Goal: Navigation & Orientation: Find specific page/section

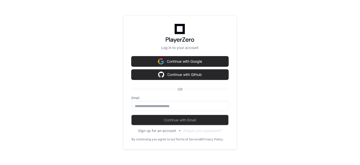
click at [172, 99] on label "Email" at bounding box center [179, 98] width 97 height 4
click at [171, 103] on div at bounding box center [180, 105] width 90 height 5
click at [183, 107] on input "email" at bounding box center [180, 105] width 90 height 5
type input "**********"
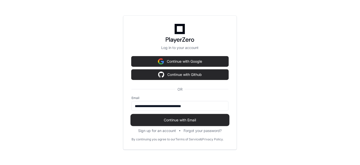
click at [189, 116] on button "Continue with Email" at bounding box center [179, 120] width 97 height 10
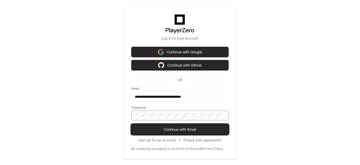
click at [131, 124] on button "Continue with Email" at bounding box center [179, 129] width 97 height 10
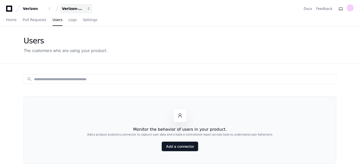
click at [45, 9] on div "Verizon-Clarify-Order-Management" at bounding box center [34, 8] width 22 height 5
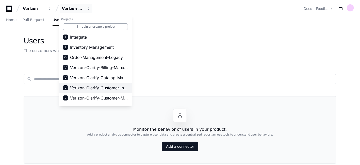
click at [118, 90] on span "Verizon-Clarify-Customer-Integrations" at bounding box center [99, 88] width 58 height 6
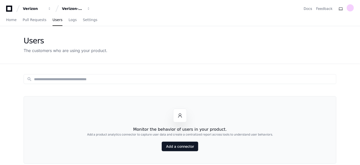
click at [8, 8] on icon at bounding box center [9, 9] width 10 height 6
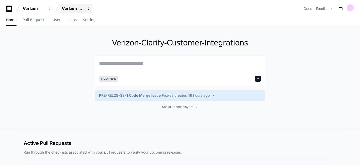
click at [45, 8] on div "Verizon-Clarify-Customer-Integrations" at bounding box center [34, 8] width 22 height 5
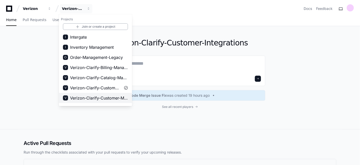
click at [109, 96] on span "Verizon-Clarify-Customer-Management" at bounding box center [99, 98] width 58 height 6
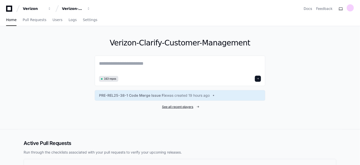
click at [191, 106] on span "See all recent players" at bounding box center [177, 107] width 31 height 4
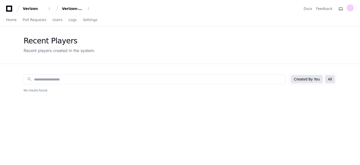
click at [333, 80] on button "All" at bounding box center [330, 79] width 10 height 8
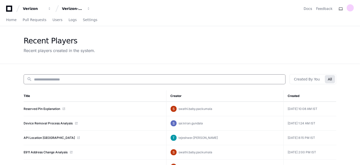
click at [233, 79] on input at bounding box center [158, 79] width 248 height 5
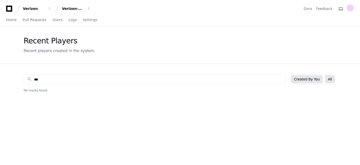
click at [313, 79] on button "Created By You" at bounding box center [307, 79] width 32 height 8
click at [48, 77] on input "***" at bounding box center [158, 79] width 248 height 5
type input "*"
click at [51, 9] on button "Verizon" at bounding box center [37, 8] width 32 height 9
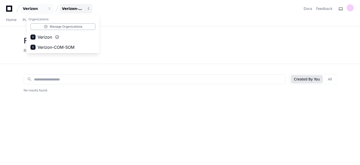
click at [91, 8] on button "Verizon-Clarify-Customer-Management" at bounding box center [76, 8] width 32 height 9
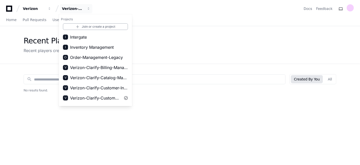
click at [11, 8] on icon at bounding box center [9, 9] width 6 height 6
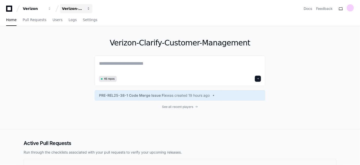
click at [86, 10] on button "Verizon-Clarify-Customer-Management" at bounding box center [76, 8] width 32 height 9
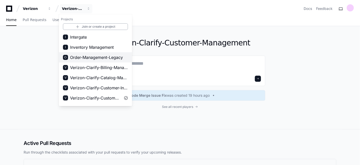
click at [110, 58] on span "Order-Management-Legacy" at bounding box center [96, 57] width 53 height 6
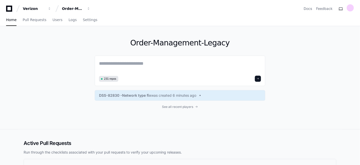
click at [189, 103] on div "Order-Management-Legacy 231 repos DSS-82830 -Network type fix was created 6 min…" at bounding box center [180, 77] width 170 height 103
click at [175, 105] on span "See all recent players" at bounding box center [177, 107] width 31 height 4
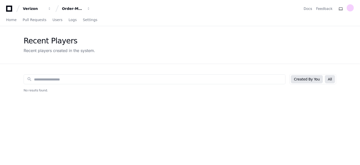
click at [325, 78] on div "Created By You All" at bounding box center [312, 79] width 47 height 10
click at [45, 8] on div "Order-Management-Legacy" at bounding box center [34, 8] width 22 height 5
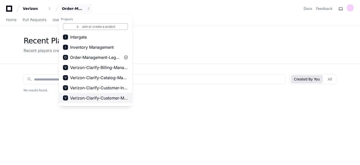
click at [116, 98] on span "Verizon-Clarify-Customer-Management" at bounding box center [99, 98] width 58 height 6
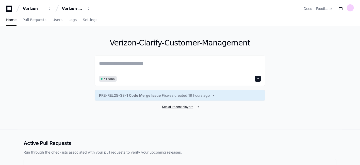
click at [178, 105] on span "See all recent players" at bounding box center [177, 107] width 31 height 4
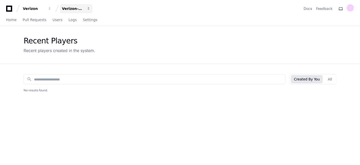
click at [45, 9] on div "Verizon-Clarify-Customer-Management" at bounding box center [34, 8] width 22 height 5
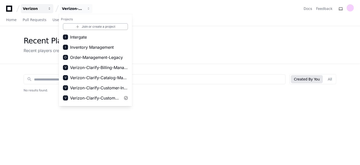
click at [27, 8] on div "Verizon" at bounding box center [34, 8] width 22 height 5
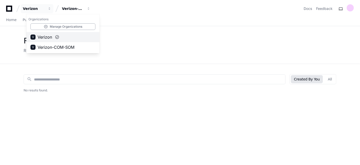
click at [49, 38] on span "Verizon" at bounding box center [45, 37] width 14 height 6
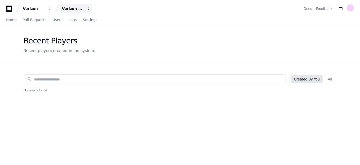
click at [45, 7] on div "Verizon-Clarify-Customer-Management" at bounding box center [34, 8] width 22 height 5
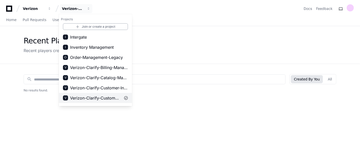
click at [113, 97] on span "Verizon-Clarify-Customer-Management" at bounding box center [95, 98] width 51 height 6
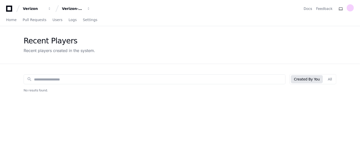
click at [10, 7] on icon at bounding box center [9, 9] width 6 height 6
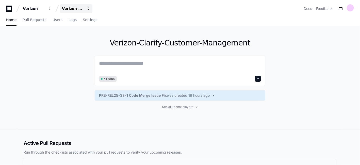
click at [45, 8] on div "Verizon-Clarify-Customer-Management" at bounding box center [34, 8] width 22 height 5
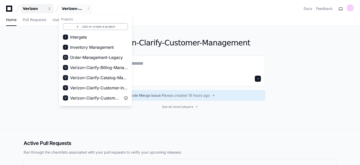
click at [32, 9] on div "Verizon" at bounding box center [34, 8] width 22 height 5
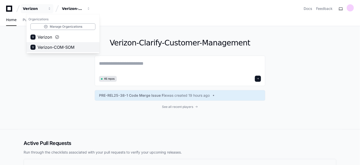
click at [47, 50] on span "Verizon-COM-SOM" at bounding box center [56, 47] width 37 height 6
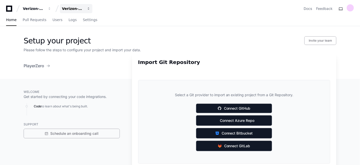
click at [45, 9] on div "Verizon-COM-SOM" at bounding box center [34, 8] width 22 height 5
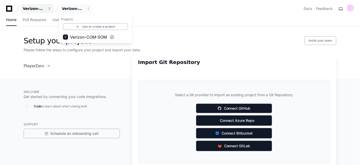
click at [43, 7] on div "Verizon-COM-SOM" at bounding box center [34, 8] width 22 height 5
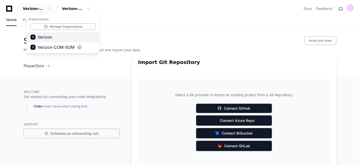
click at [49, 36] on span "Verizon" at bounding box center [45, 37] width 14 height 6
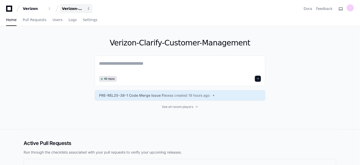
click at [45, 9] on div "Verizon-Clarify-Customer-Management" at bounding box center [34, 8] width 22 height 5
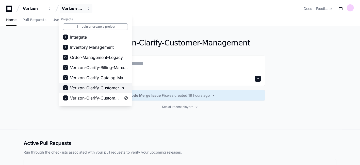
click at [111, 86] on span "Verizon-Clarify-Customer-Integrations" at bounding box center [99, 88] width 58 height 6
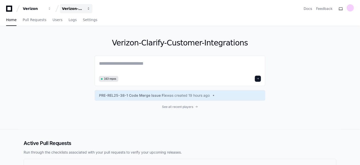
click at [45, 8] on div "Verizon-Clarify-Customer-Integrations" at bounding box center [34, 8] width 22 height 5
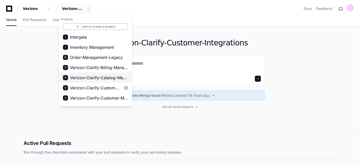
click at [92, 76] on span "Verizon-Clarify-Catalog-Management" at bounding box center [99, 78] width 58 height 6
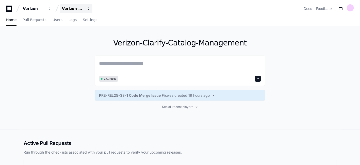
click at [45, 9] on div "Verizon-Clarify-Catalog-Management" at bounding box center [34, 8] width 22 height 5
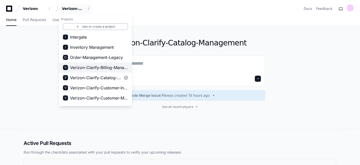
click at [93, 66] on span "Verizon-Clarify-Billing-Management" at bounding box center [99, 67] width 58 height 6
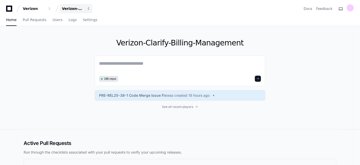
click at [45, 7] on div "Verizon-Clarify-Billing-Management" at bounding box center [34, 8] width 22 height 5
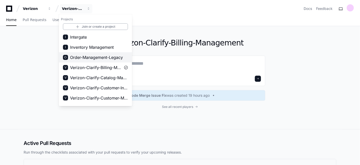
click at [85, 55] on span "Order-Management-Legacy" at bounding box center [96, 57] width 53 height 6
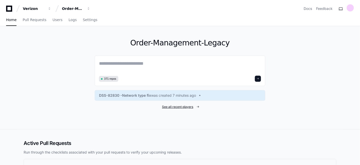
click at [189, 105] on span "See all recent players" at bounding box center [177, 107] width 31 height 4
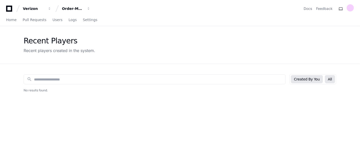
click at [333, 76] on button "All" at bounding box center [330, 79] width 10 height 8
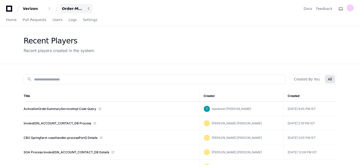
click at [84, 7] on button "Order-Management-Legacy" at bounding box center [76, 8] width 32 height 9
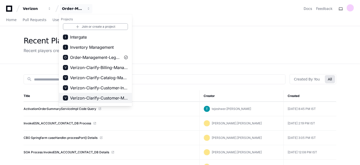
click at [109, 97] on span "Verizon-Clarify-Customer-Management" at bounding box center [99, 98] width 58 height 6
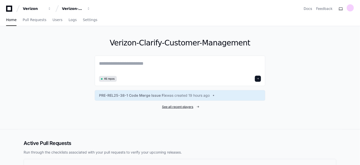
click at [175, 107] on span "See all recent players" at bounding box center [177, 107] width 31 height 4
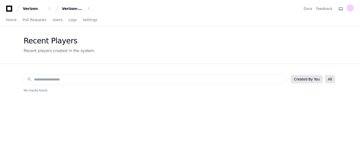
click at [334, 77] on button "All" at bounding box center [330, 79] width 10 height 8
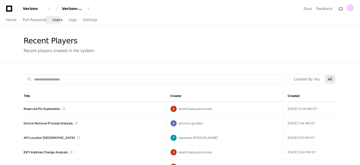
click at [53, 21] on span "Users" at bounding box center [57, 19] width 10 height 3
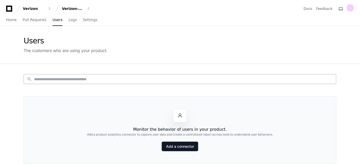
click at [68, 80] on input at bounding box center [183, 79] width 299 height 5
type input "**********"
click at [85, 8] on button "Verizon-Clarify-Customer-Management" at bounding box center [76, 8] width 32 height 9
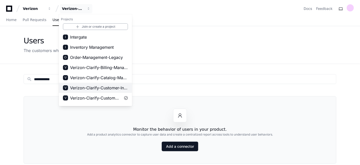
click at [107, 90] on span "Verizon-Clarify-Customer-Integrations" at bounding box center [99, 88] width 58 height 6
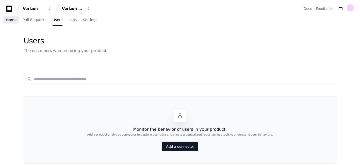
click at [9, 18] on span "Home" at bounding box center [11, 19] width 10 height 3
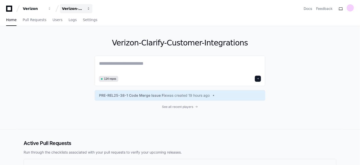
click at [86, 10] on button "Verizon-Clarify-Customer-Integrations" at bounding box center [76, 8] width 32 height 9
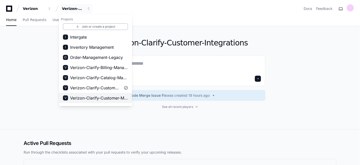
click at [103, 97] on span "Verizon-Clarify-Customer-Management" at bounding box center [99, 98] width 58 height 6
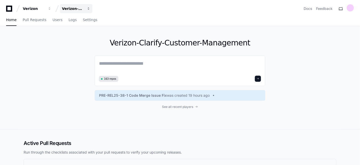
click at [45, 7] on div "Verizon-Clarify-Customer-Management" at bounding box center [34, 8] width 22 height 5
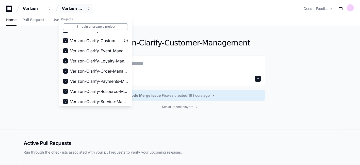
scroll to position [58, 0]
click at [114, 70] on span "Verizon-Clarify-Order-Management" at bounding box center [99, 70] width 58 height 6
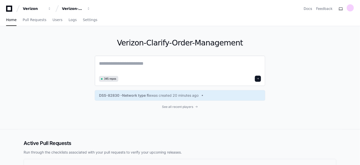
click at [142, 62] on textarea at bounding box center [180, 67] width 162 height 14
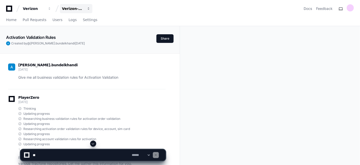
click at [51, 9] on span "button" at bounding box center [50, 9] width 4 height 4
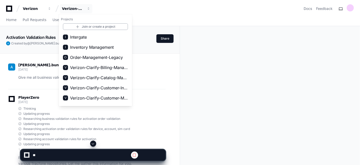
click at [119, 1] on div "Verizon Verizon-Clarify-Order-Management Projects Join or create a project I In…" at bounding box center [180, 6] width 360 height 13
click at [126, 6] on div "Verizon Verizon-Clarify-Order-Management Projects Join or create a project I In…" at bounding box center [179, 8] width 347 height 9
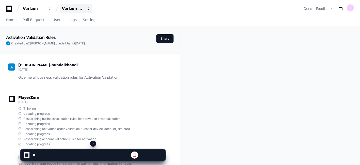
click at [51, 9] on span "button" at bounding box center [50, 9] width 4 height 4
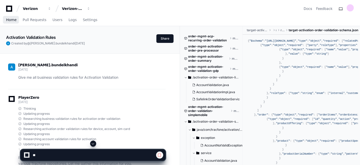
click at [7, 20] on span "Home" at bounding box center [11, 19] width 10 height 3
